Goal: Check status: Check status

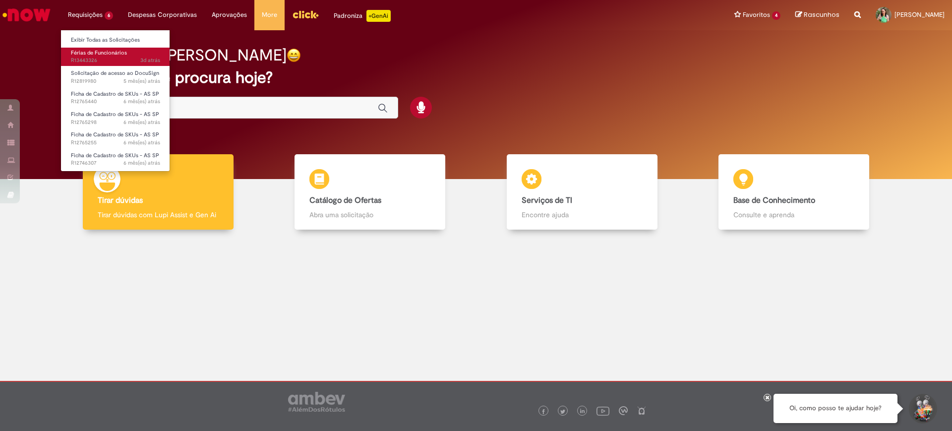
click at [103, 52] on span "Férias de Funcionários" at bounding box center [99, 52] width 56 height 7
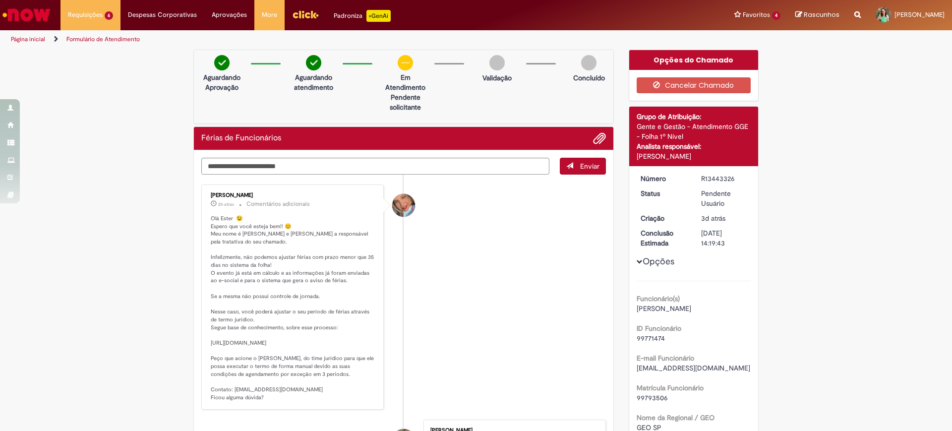
click at [222, 279] on p "Olá Ester 😉 Espero que você esteja bem!! 😊 Meu nome é [PERSON_NAME] e [PERSON_N…" at bounding box center [293, 308] width 165 height 187
click at [229, 295] on p "Olá Ester 😉 Espero que você esteja bem!! 😊 Meu nome é [PERSON_NAME] e [PERSON_N…" at bounding box center [293, 308] width 165 height 187
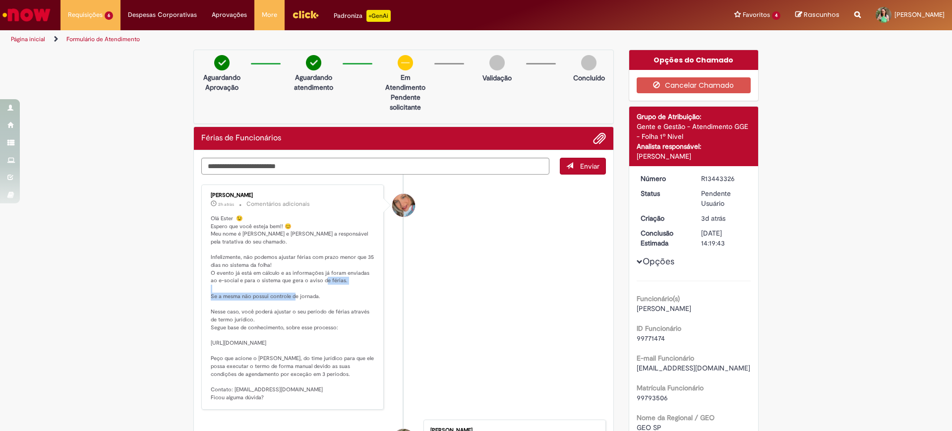
click at [229, 295] on p "Olá Ester 😉 Espero que você esteja bem!! 😊 Meu nome é [PERSON_NAME] e [PERSON_N…" at bounding box center [293, 308] width 165 height 187
click at [237, 314] on p "Olá Ester 😉 Espero que você esteja bem!! 😊 Meu nome é [PERSON_NAME] e [PERSON_N…" at bounding box center [293, 308] width 165 height 187
click at [289, 318] on p "Olá Ester 😉 Espero que você esteja bem!! 😊 Meu nome é [PERSON_NAME] e [PERSON_N…" at bounding box center [293, 308] width 165 height 187
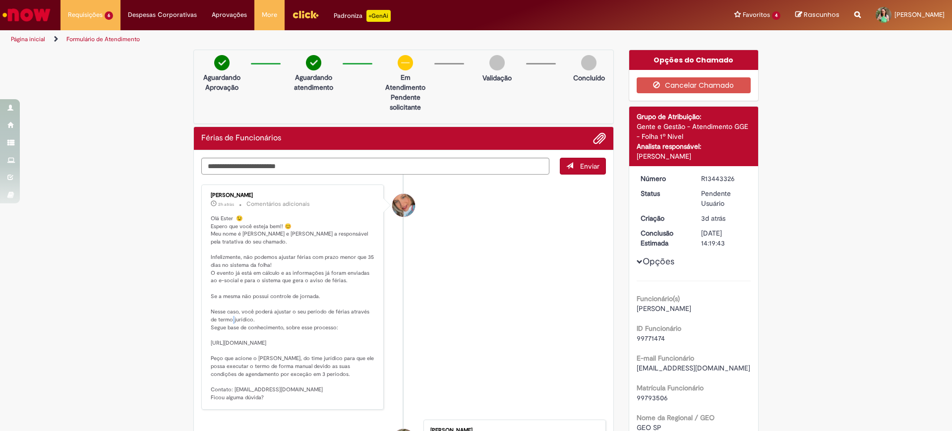
click at [289, 318] on p "Olá Ester 😉 Espero que você esteja bem!! 😊 Meu nome é [PERSON_NAME] e [PERSON_N…" at bounding box center [293, 308] width 165 height 187
click at [286, 343] on p "Olá Ester 😉 Espero que você esteja bem!! 😊 Meu nome é [PERSON_NAME] e [PERSON_N…" at bounding box center [293, 308] width 165 height 187
click at [272, 396] on p "Olá Ester 😉 Espero que você esteja bem!! 😊 Meu nome é [PERSON_NAME] e [PERSON_N…" at bounding box center [293, 308] width 165 height 187
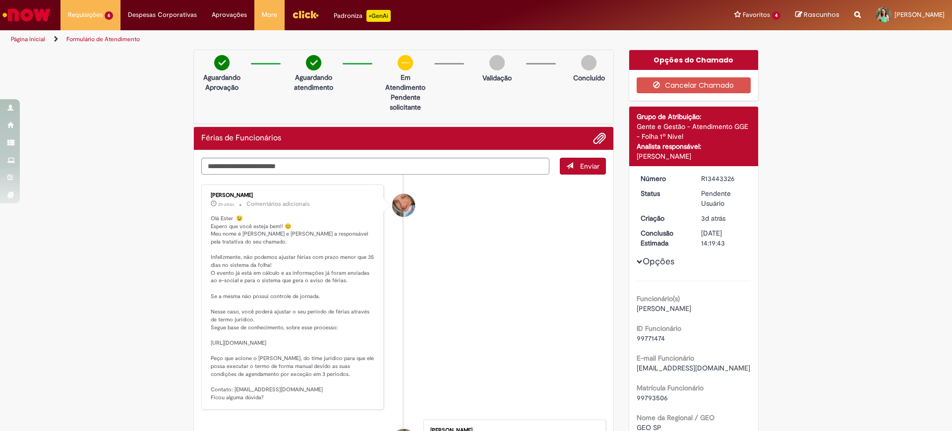
click at [272, 396] on p "Olá Ester 😉 Espero que você esteja bem!! 😊 Meu nome é [PERSON_NAME] e [PERSON_N…" at bounding box center [293, 308] width 165 height 187
drag, startPoint x: 229, startPoint y: 395, endPoint x: 291, endPoint y: 394, distance: 61.5
click at [291, 394] on p "Olá Ester 😉 Espero que você esteja bem!! 😊 Meu nome é [PERSON_NAME] e [PERSON_N…" at bounding box center [293, 308] width 165 height 187
copy p "[EMAIL_ADDRESS][DOMAIN_NAME] F"
